Goal: Transaction & Acquisition: Download file/media

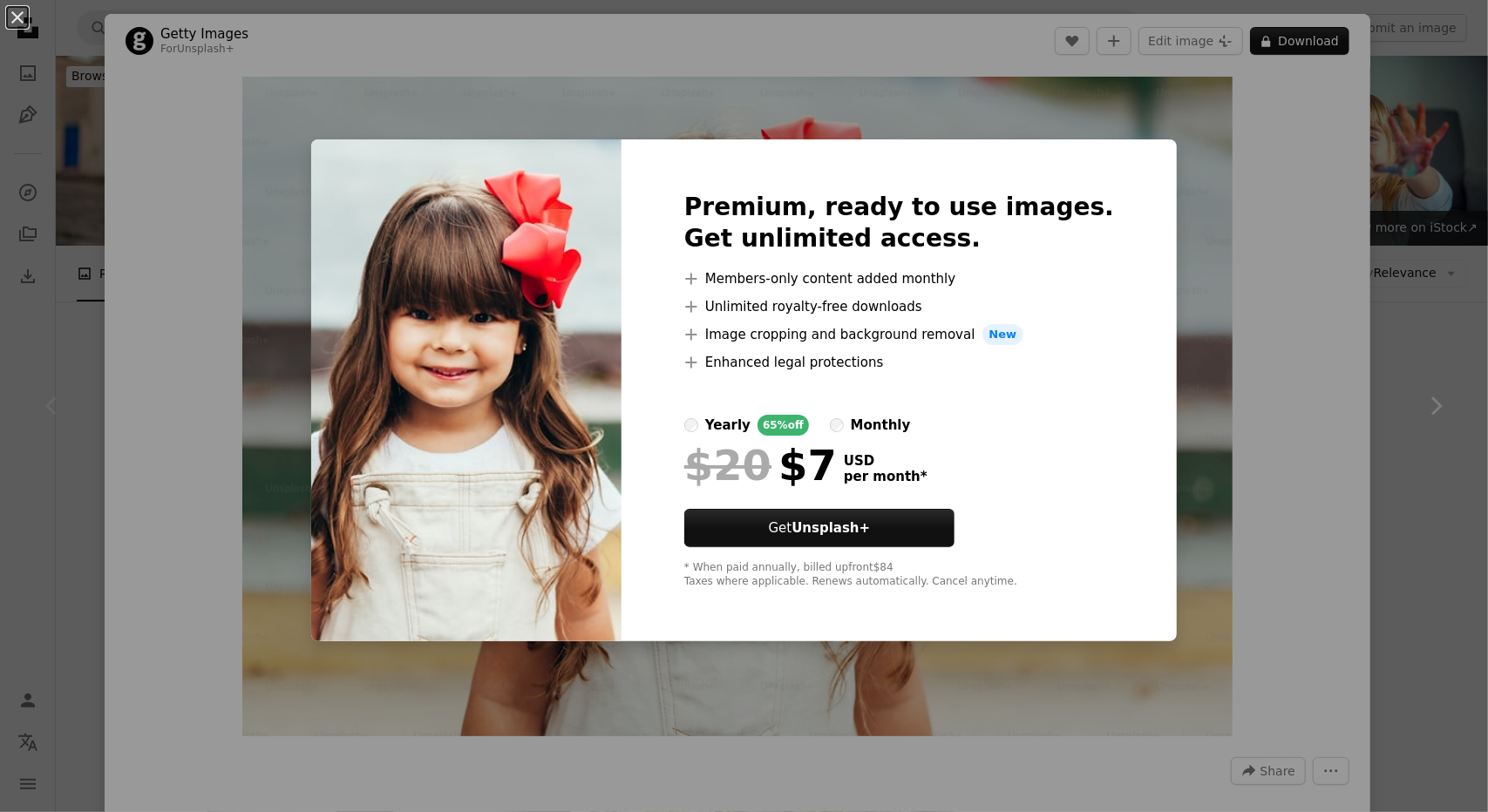
click at [1394, 336] on div "An X shape Premium, ready to use images. Get unlimited access. A plus sign Memb…" at bounding box center [744, 406] width 1488 height 812
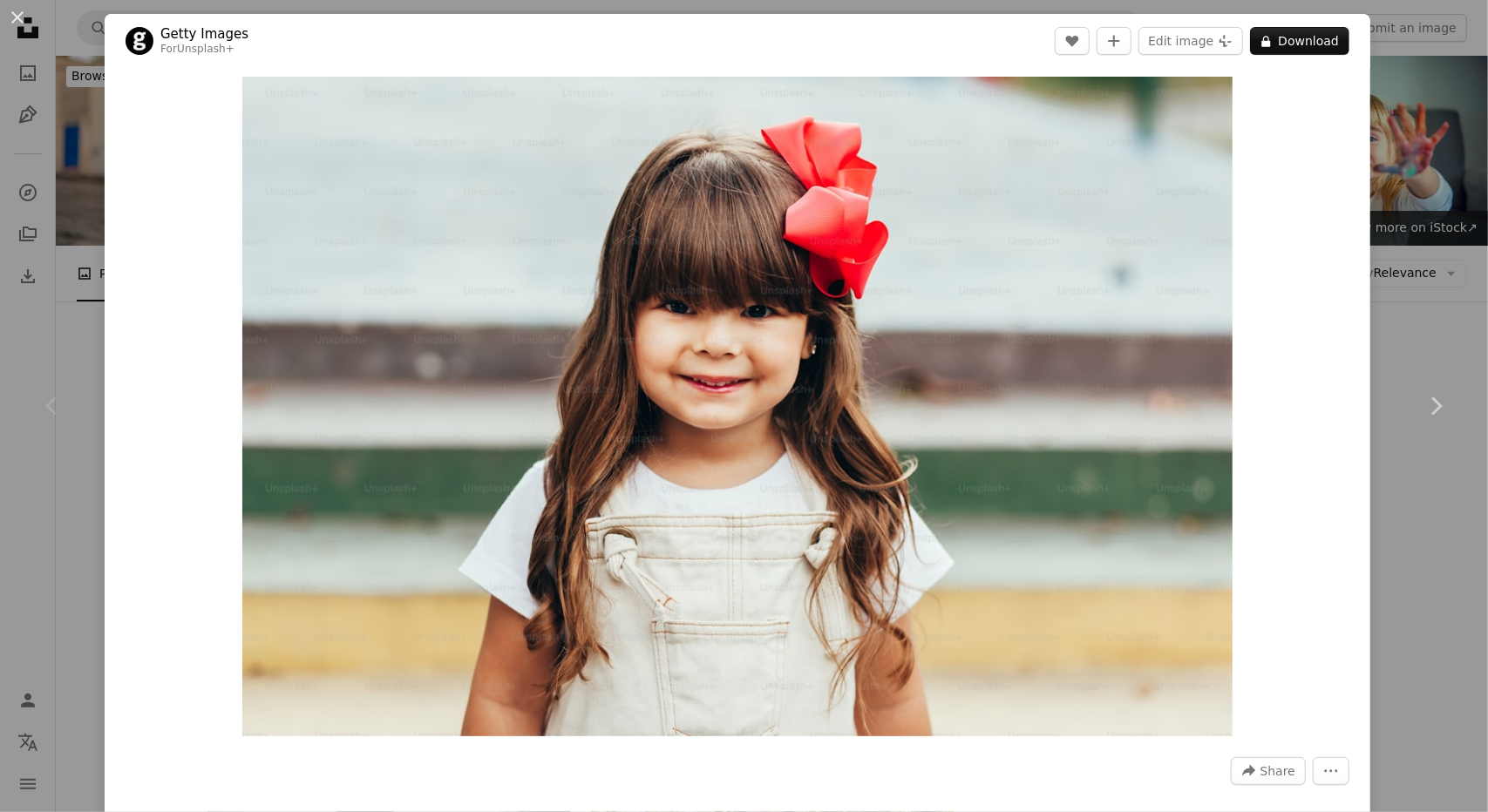
click at [1422, 592] on div "An X shape Chevron left Chevron right Getty Images For Unsplash+ A heart A plus…" at bounding box center [744, 406] width 1488 height 812
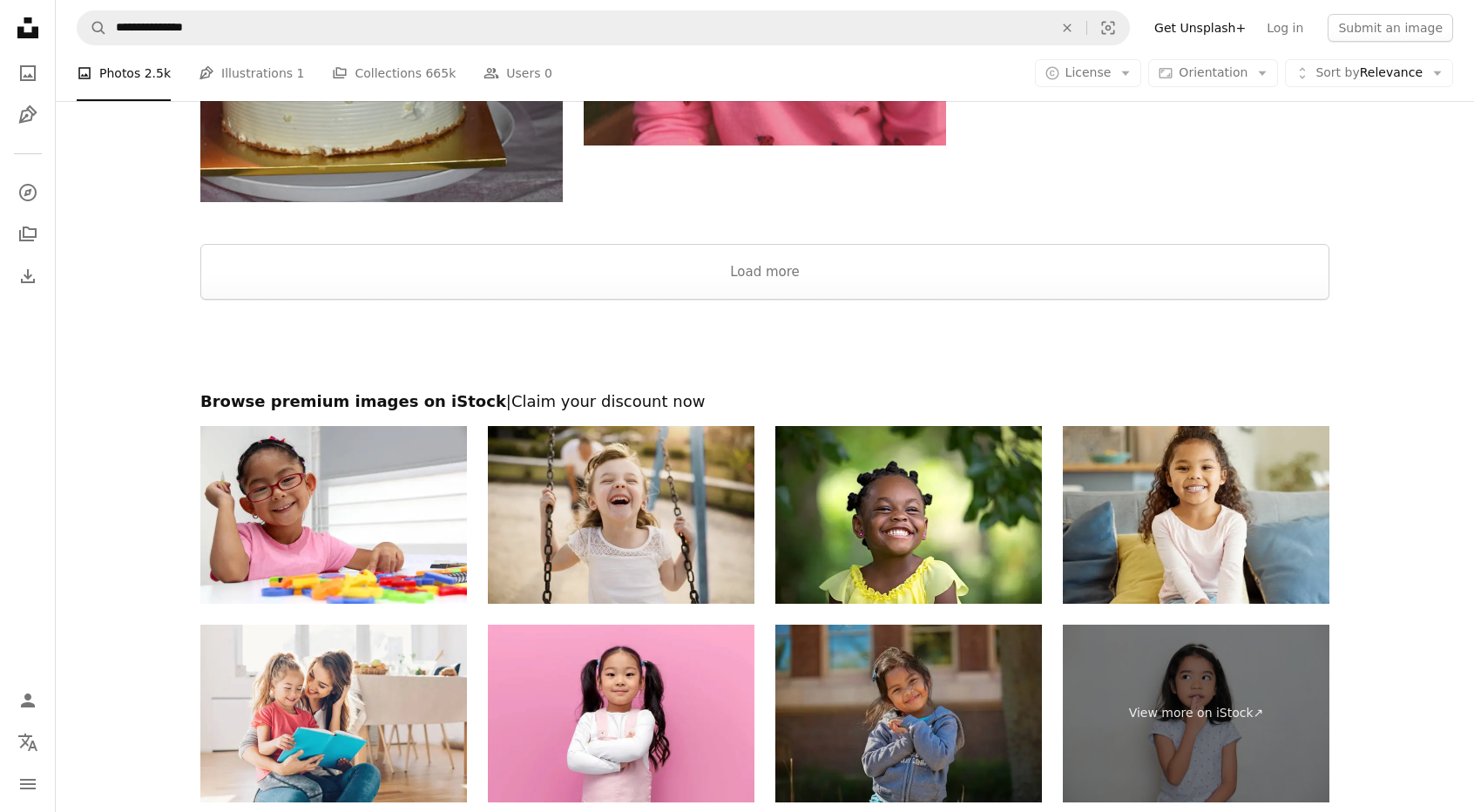
scroll to position [3415, 0]
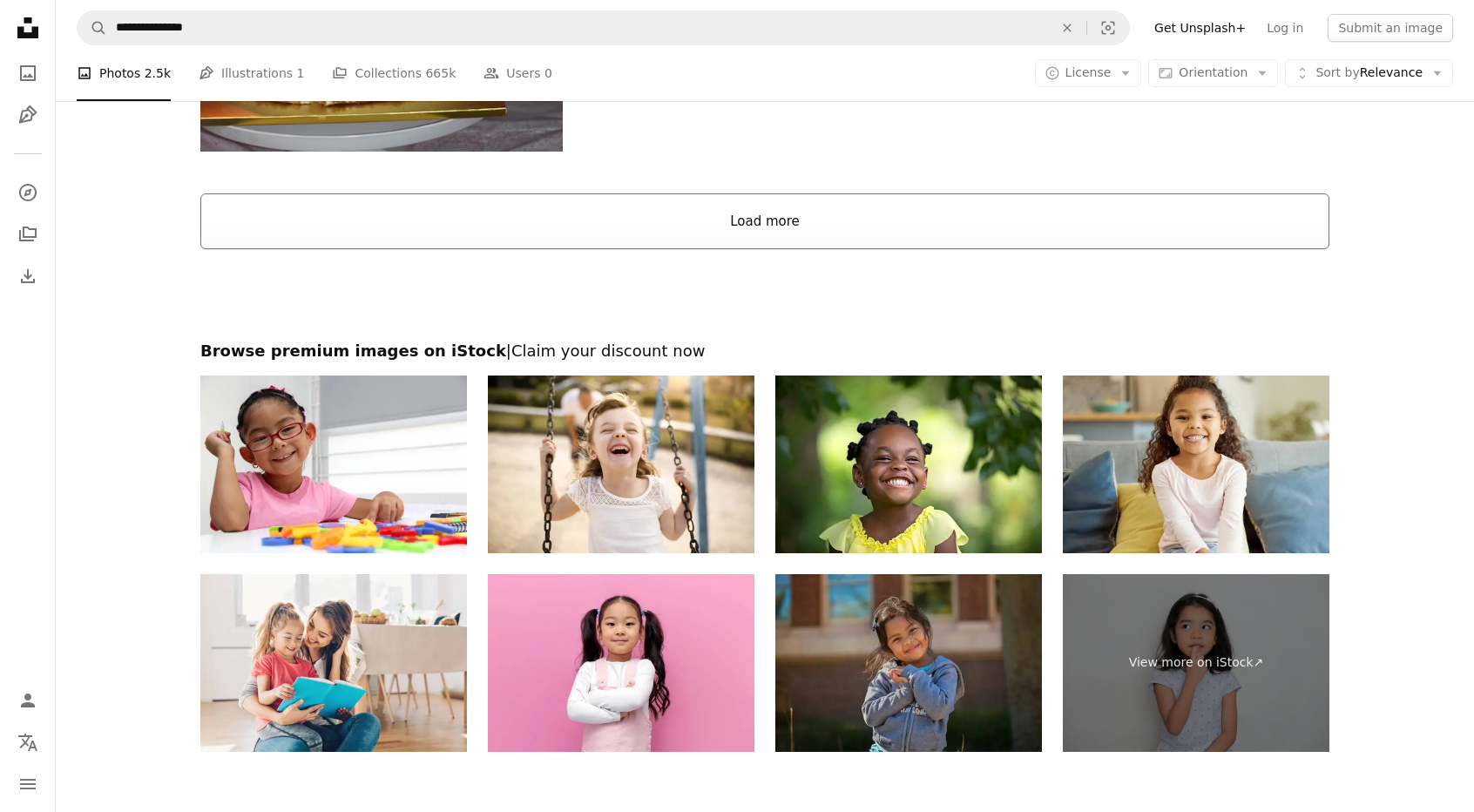
click at [775, 206] on button "Load more" at bounding box center [765, 220] width 1129 height 55
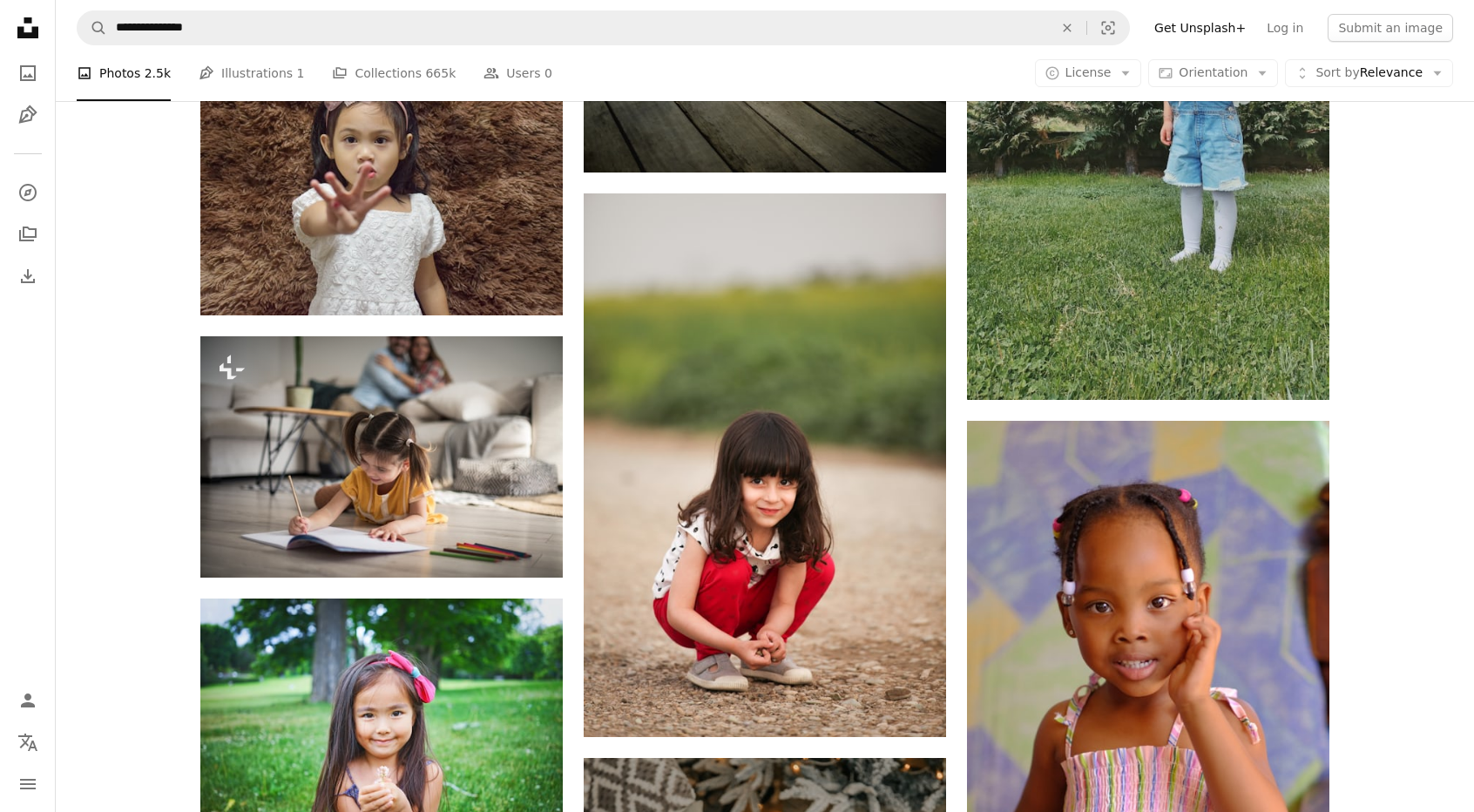
scroll to position [39372, 0]
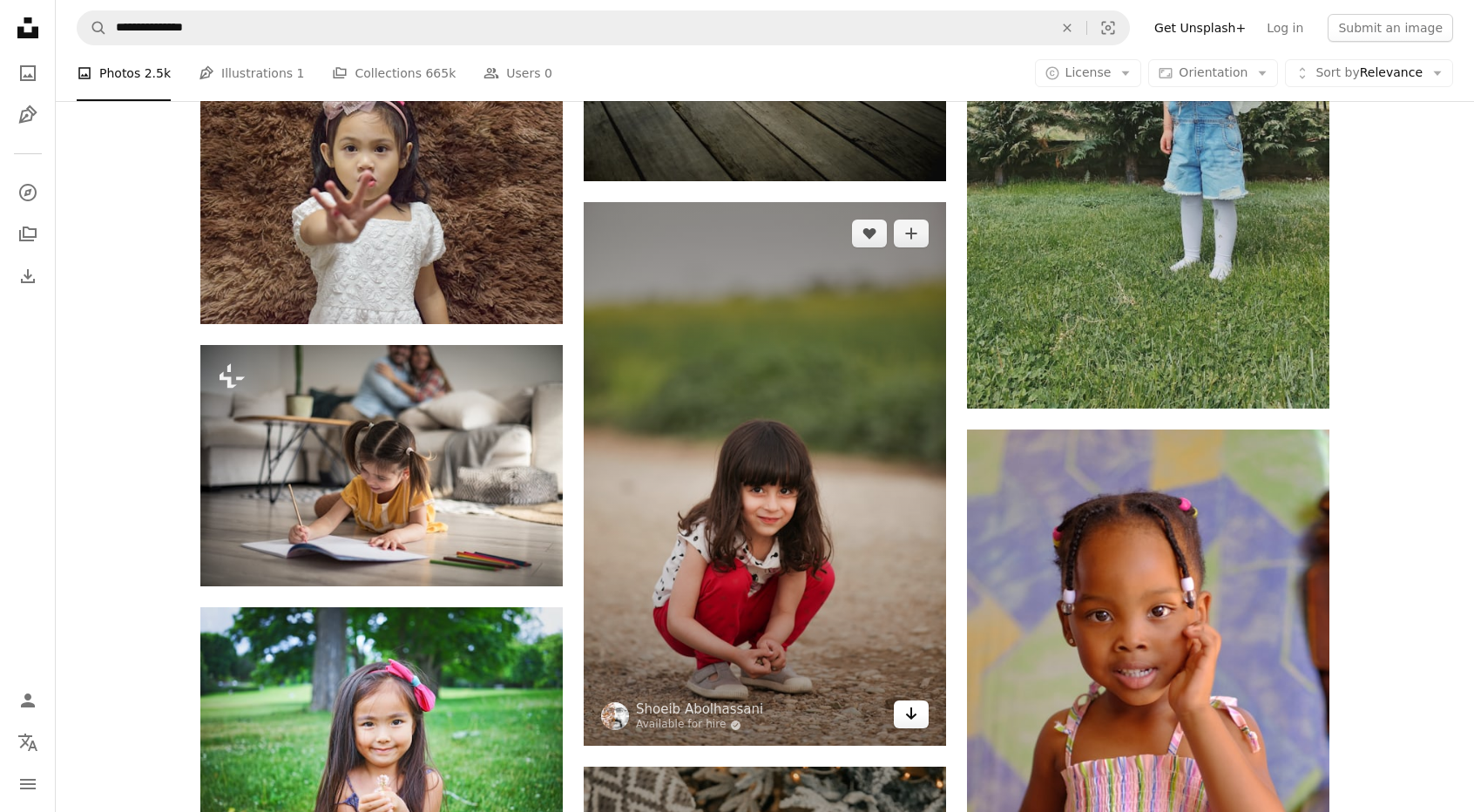
click at [913, 729] on link "Arrow pointing down" at bounding box center [910, 714] width 35 height 28
